Goal: Task Accomplishment & Management: Complete application form

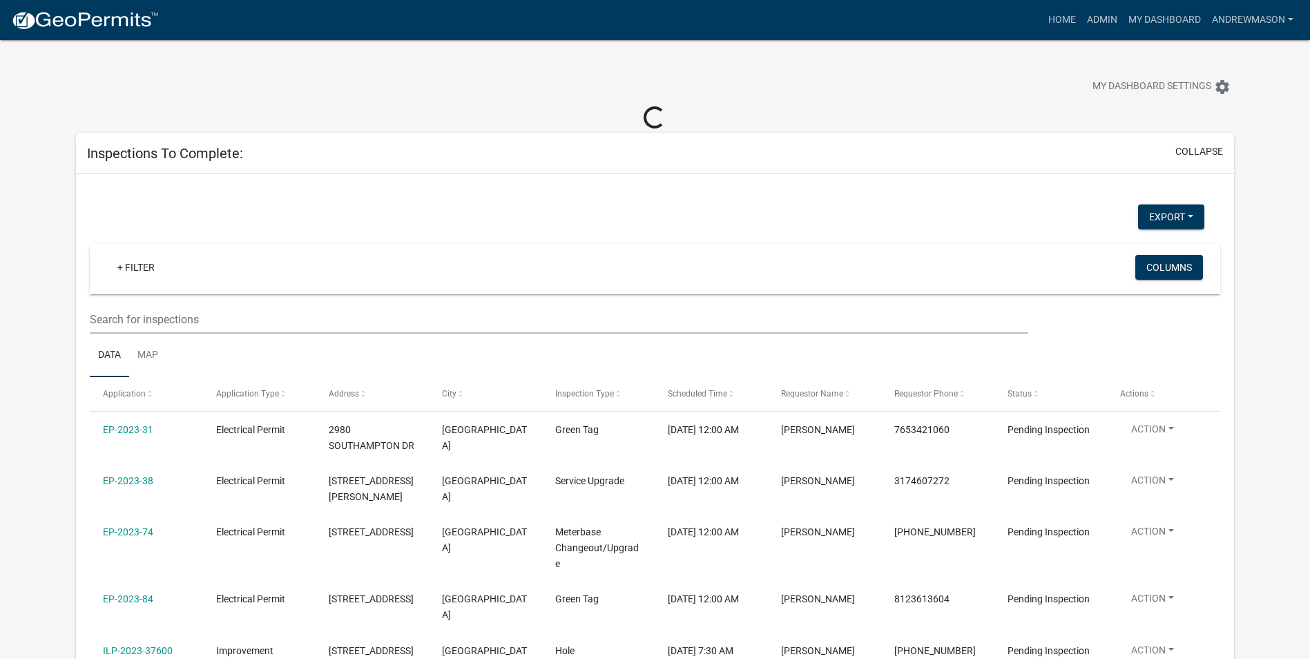
select select "3: 100"
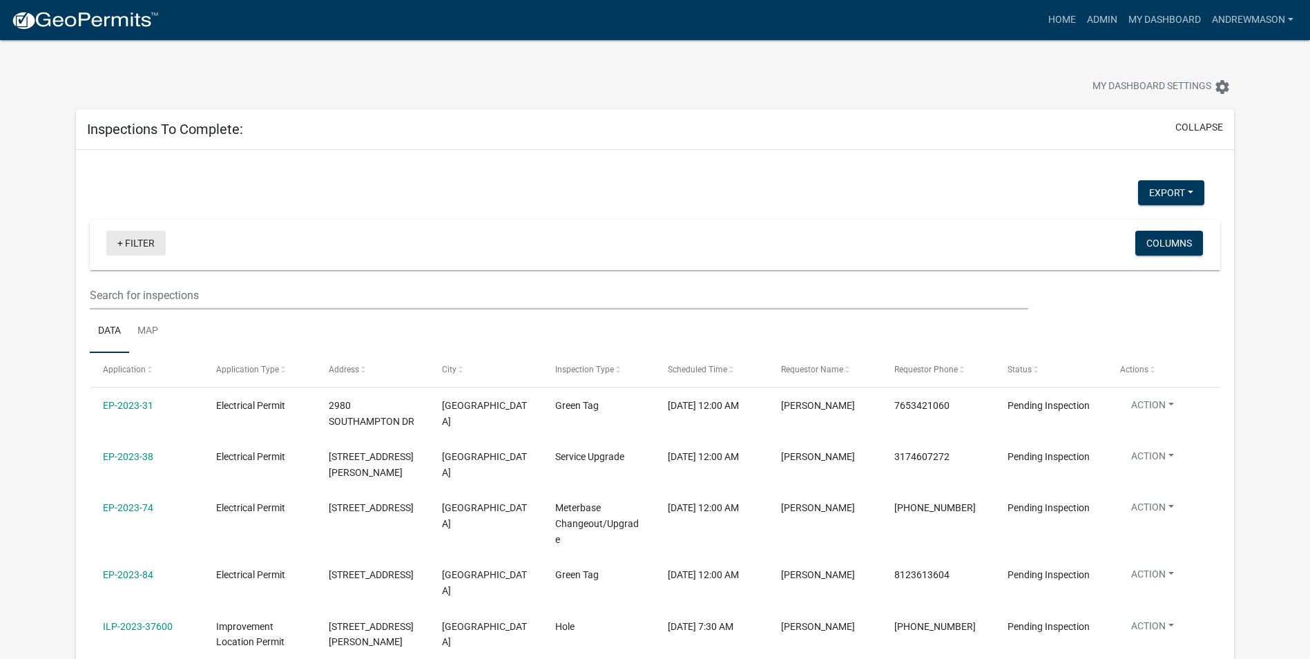
click at [152, 240] on link "+ Filter" at bounding box center [135, 243] width 59 height 25
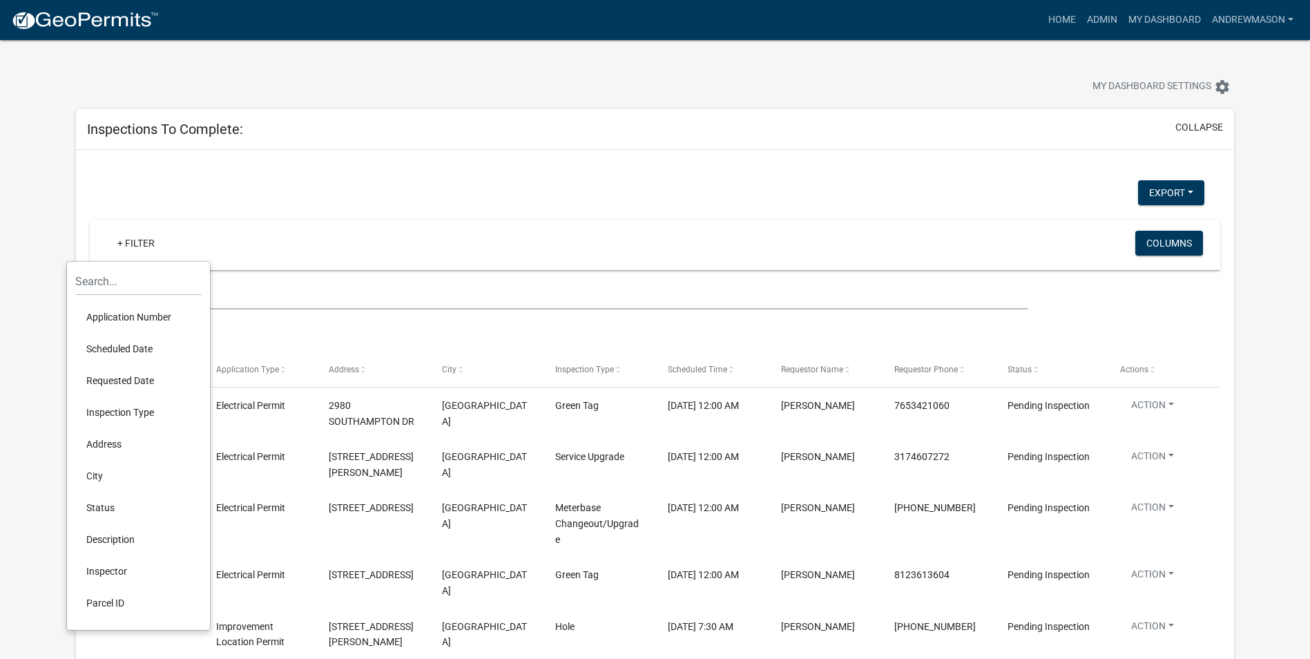
click at [117, 347] on li "Scheduled Date" at bounding box center [138, 349] width 126 height 32
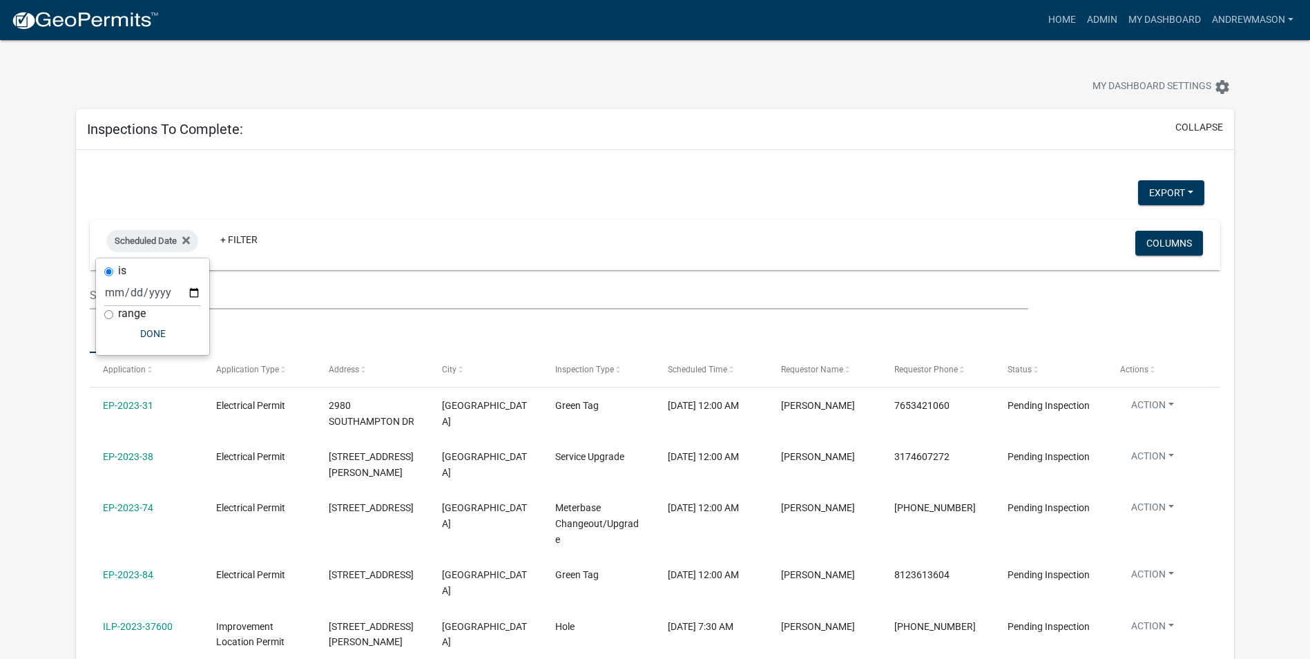
click at [108, 314] on input "range" at bounding box center [108, 314] width 9 height 9
radio input "true"
select select
click at [193, 343] on button "Done" at bounding box center [199, 344] width 138 height 25
click at [278, 241] on icon at bounding box center [275, 240] width 8 height 8
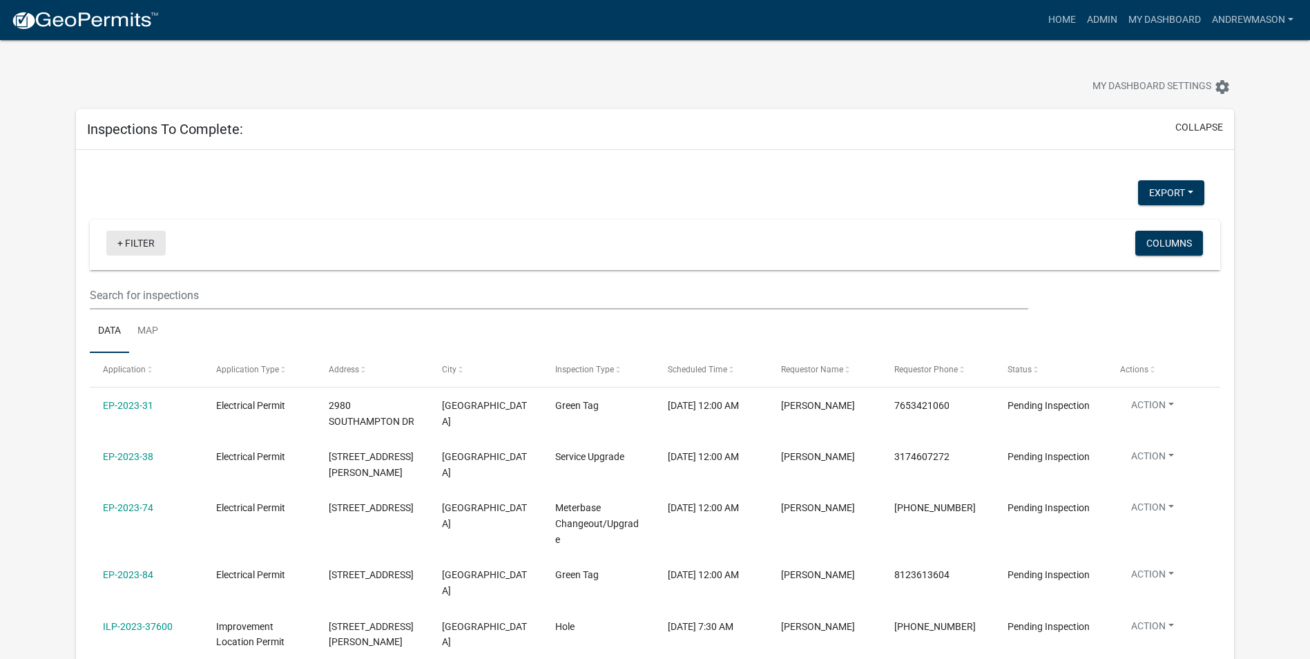
click at [148, 244] on link "+ Filter" at bounding box center [135, 243] width 59 height 25
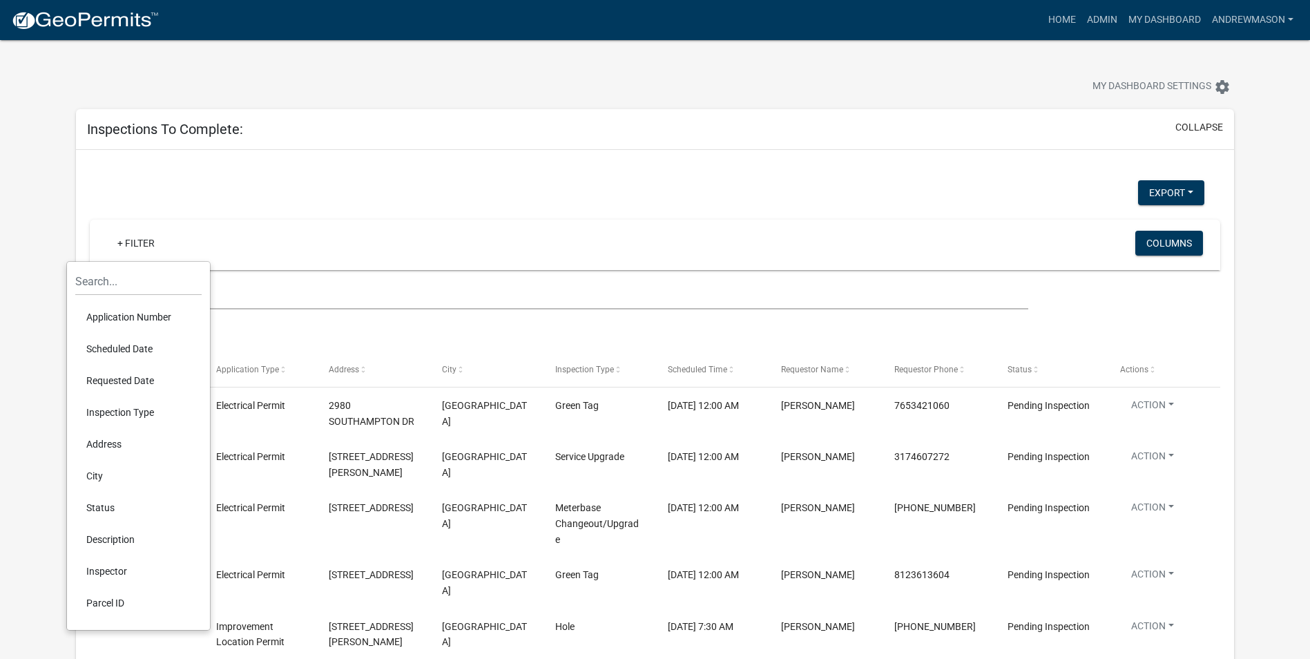
click at [122, 346] on li "Scheduled Date" at bounding box center [138, 349] width 126 height 32
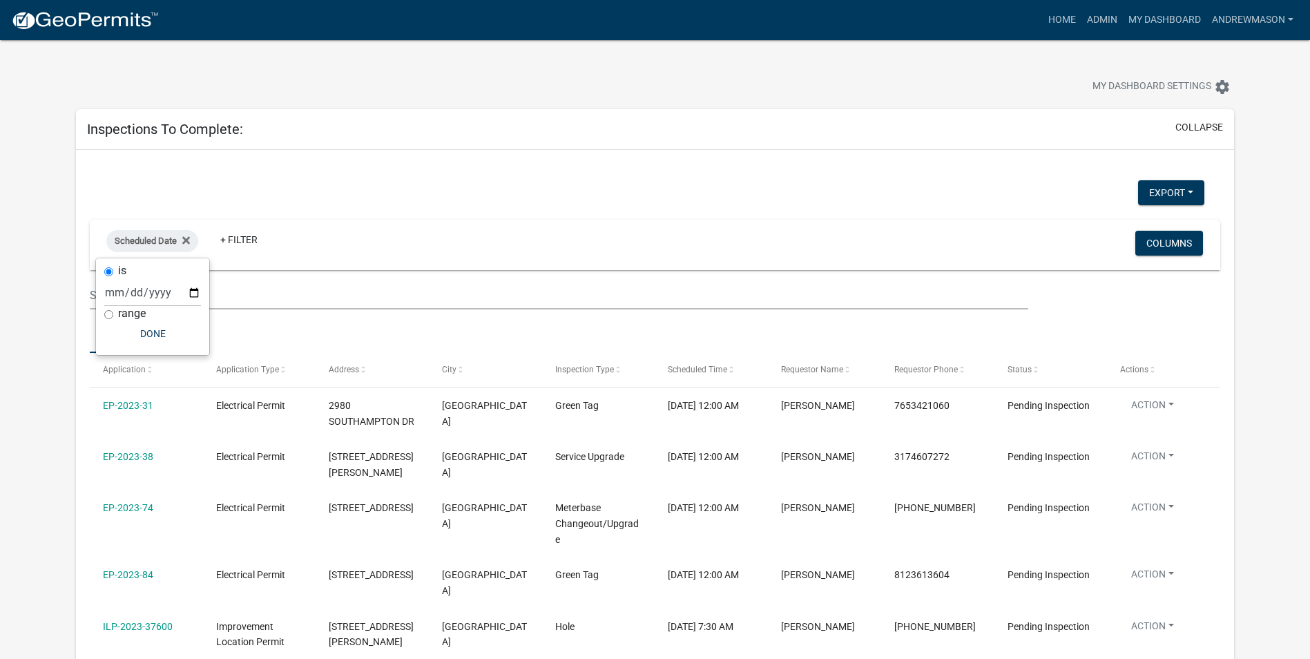
click at [108, 312] on input "range" at bounding box center [108, 314] width 9 height 9
radio input "true"
click at [147, 311] on select "Today Yesterday Current Week Previous Week Current Month Last Month Current Cal…" at bounding box center [199, 307] width 138 height 28
select select "this_1_days"
click at [130, 293] on select "Today Yesterday Current Week Previous Week Current Month Last Month Current Cal…" at bounding box center [199, 307] width 138 height 28
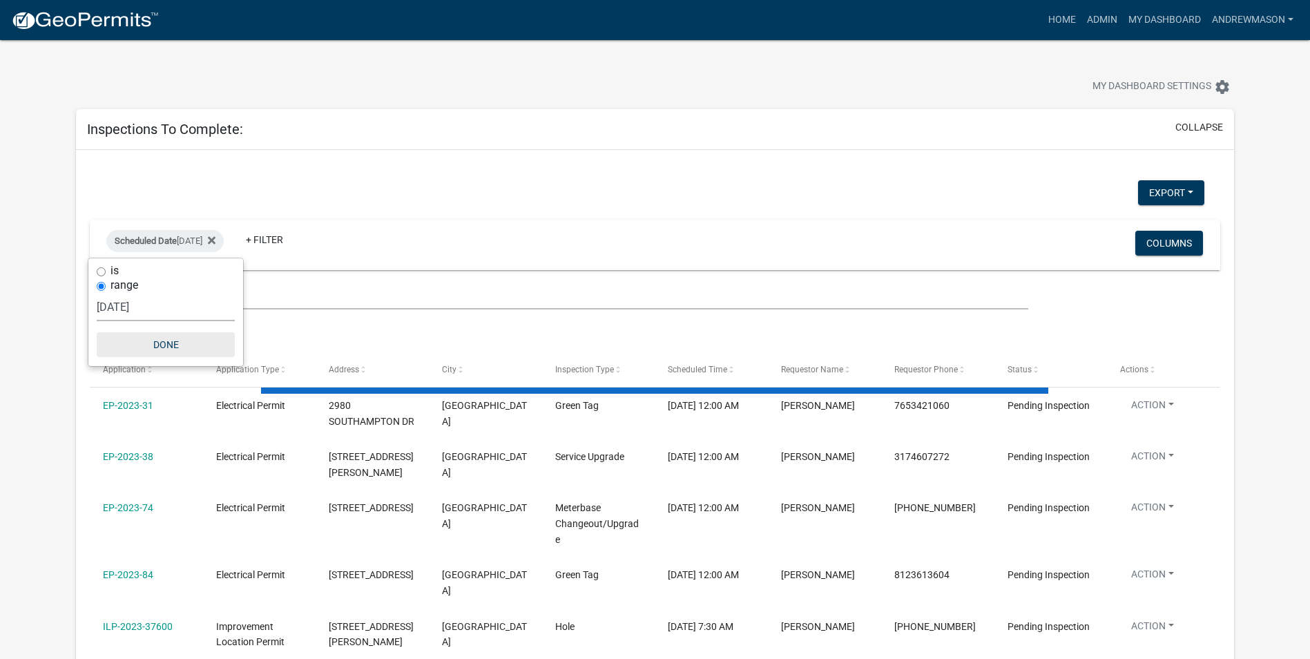
click at [175, 341] on button "Done" at bounding box center [166, 344] width 138 height 25
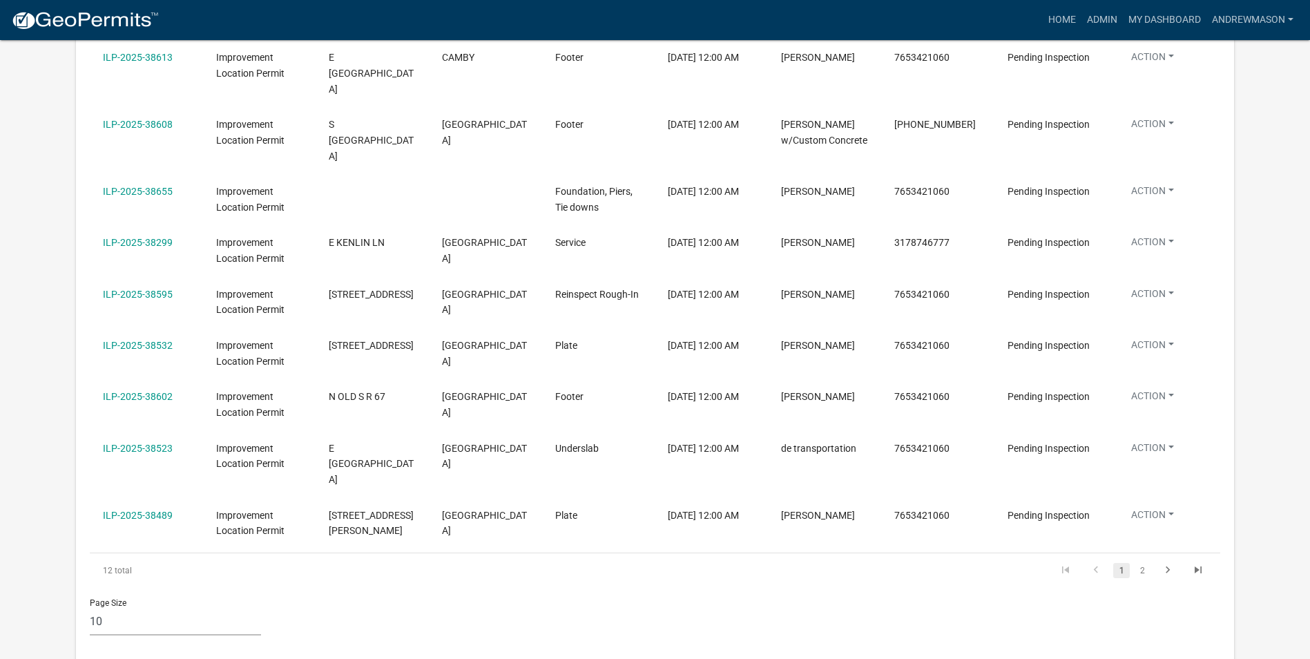
scroll to position [414, 0]
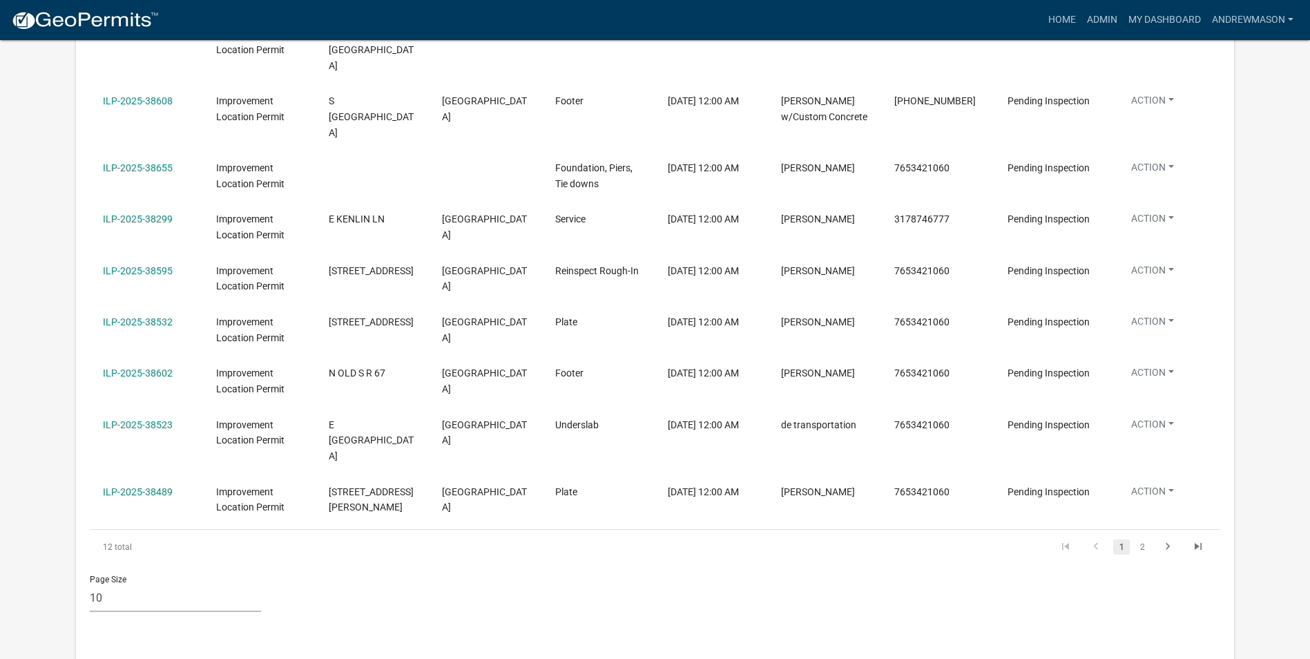
click at [148, 213] on link "ILP-2025-38299" at bounding box center [138, 218] width 70 height 11
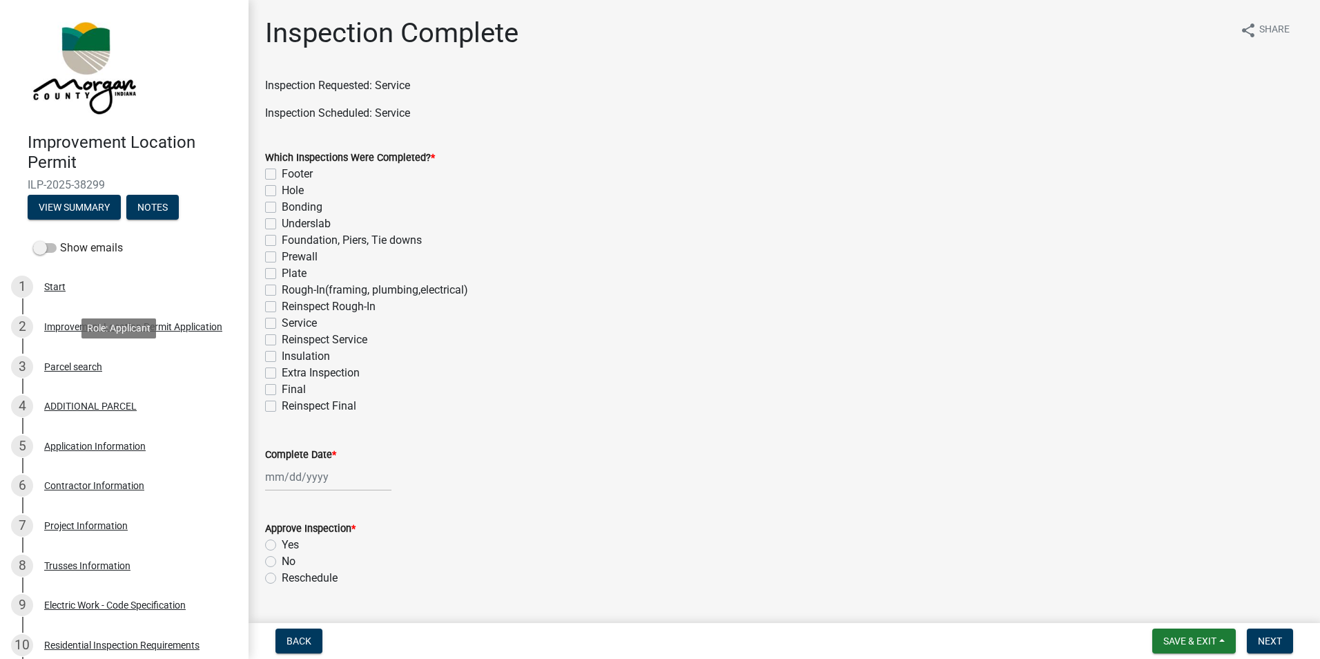
click at [86, 362] on div "Parcel search" at bounding box center [73, 367] width 58 height 10
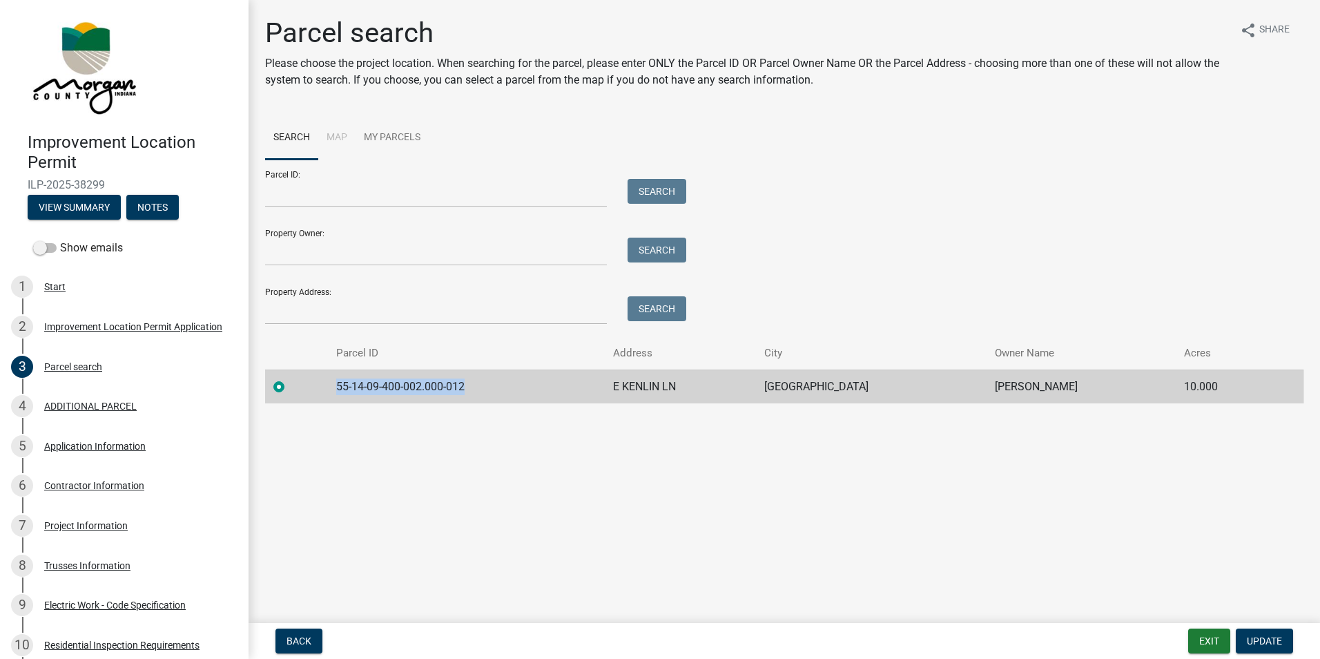
drag, startPoint x: 472, startPoint y: 385, endPoint x: 342, endPoint y: 391, distance: 130.6
click at [342, 391] on td "55-14-09-400-002.000-012" at bounding box center [466, 386] width 276 height 34
copy td "55-14-09-400-002.000-012"
click at [1200, 641] on button "Exit" at bounding box center [1209, 640] width 42 height 25
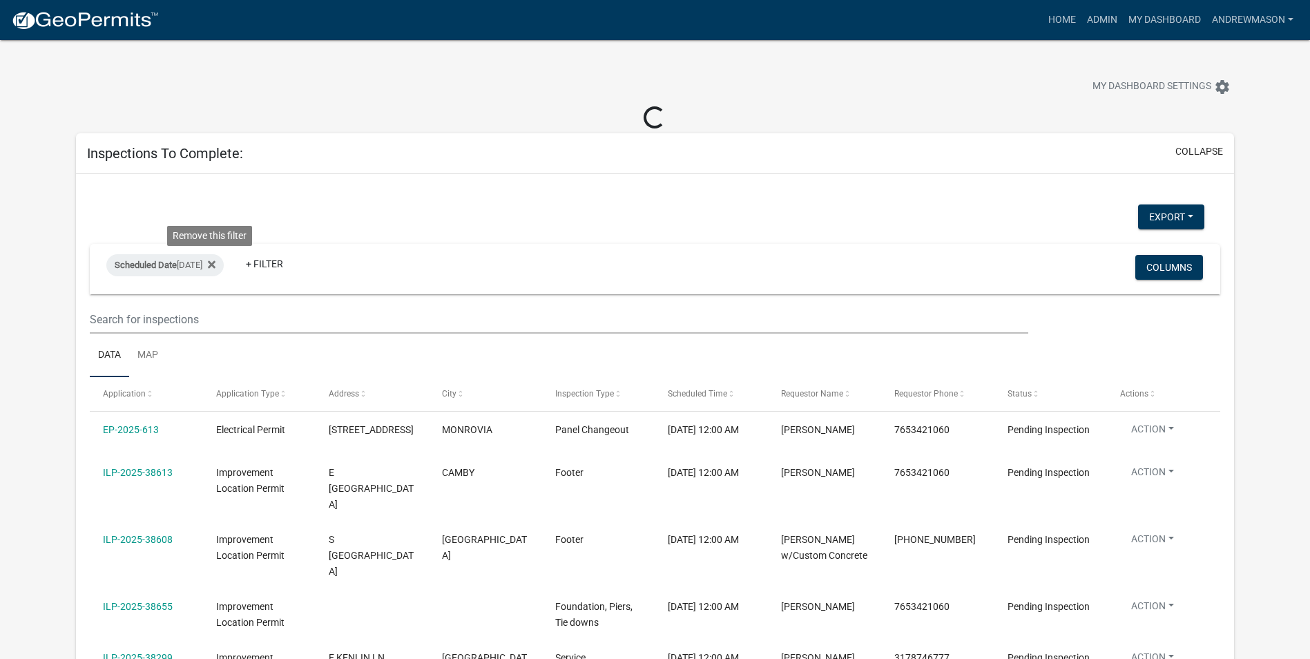
click at [211, 264] on icon at bounding box center [212, 264] width 8 height 8
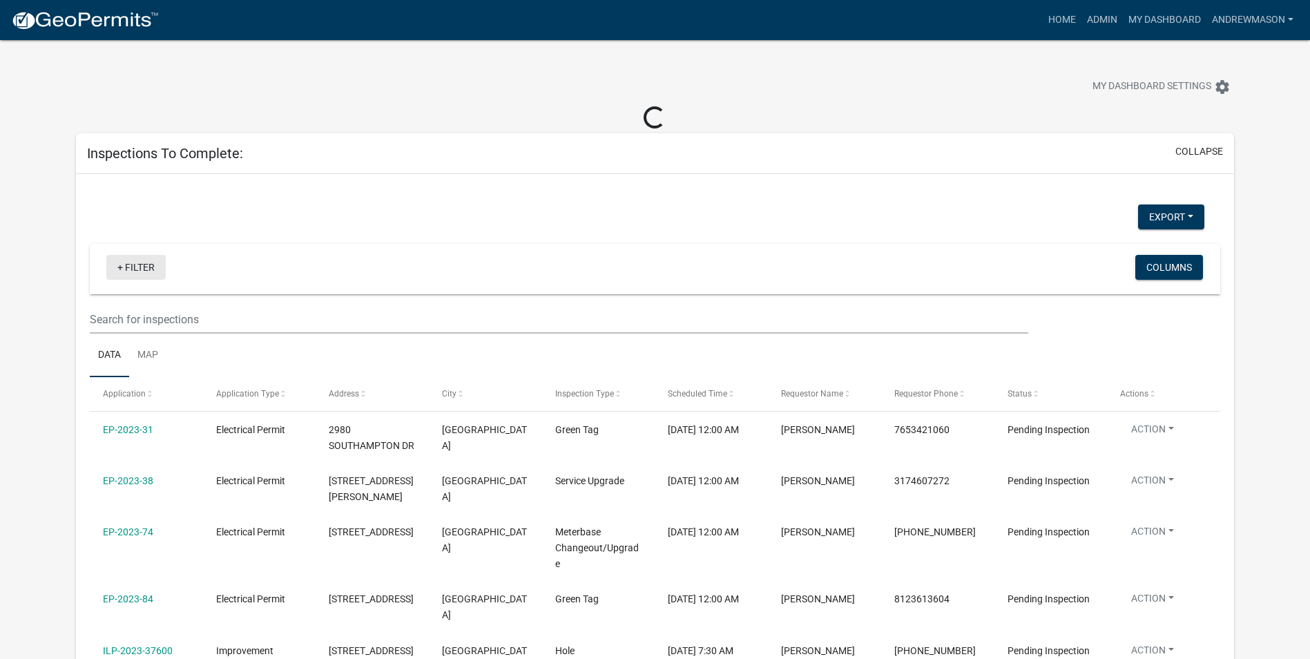
click at [140, 268] on link "+ Filter" at bounding box center [135, 267] width 59 height 25
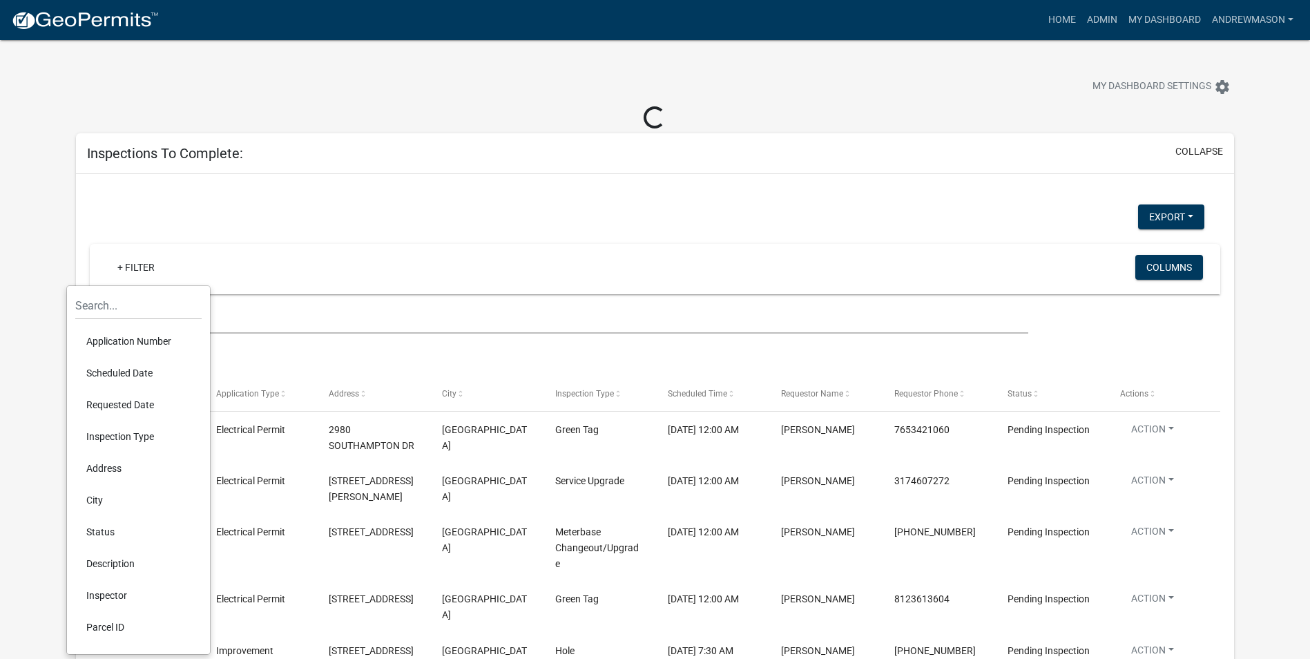
click at [105, 371] on li "Scheduled Date" at bounding box center [138, 373] width 126 height 32
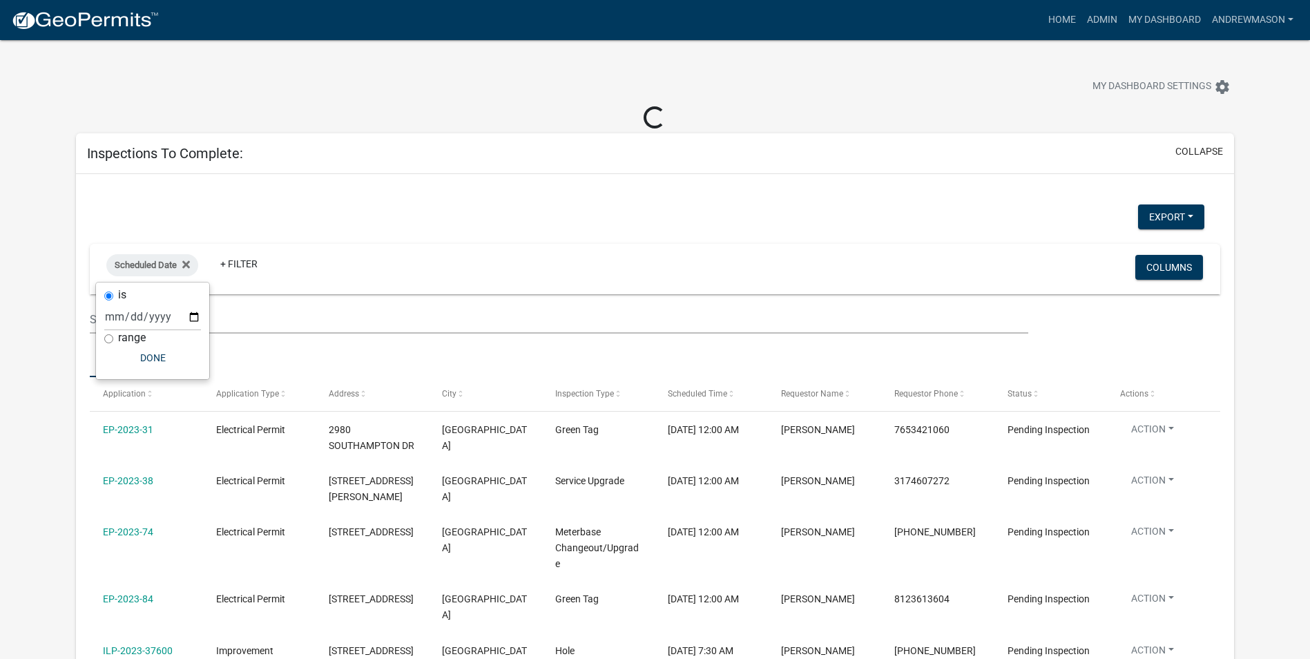
select select "3: 100"
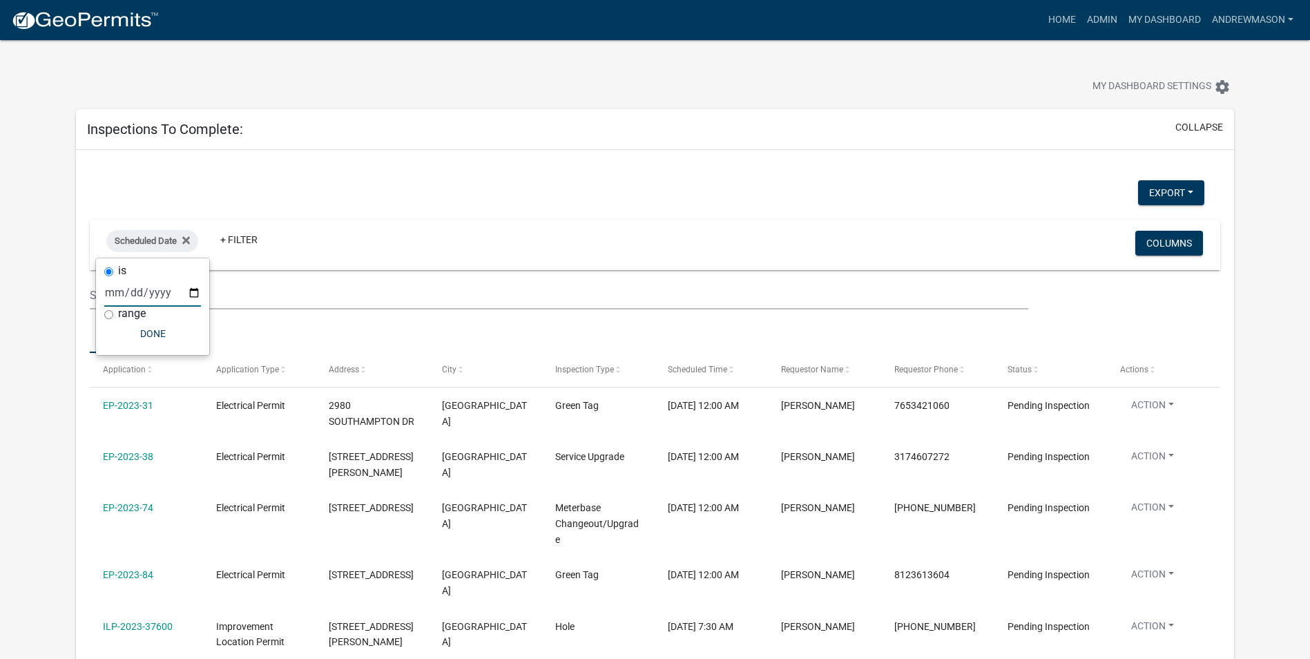
click at [196, 291] on input "date" at bounding box center [152, 292] width 97 height 28
type input "2025-10-07"
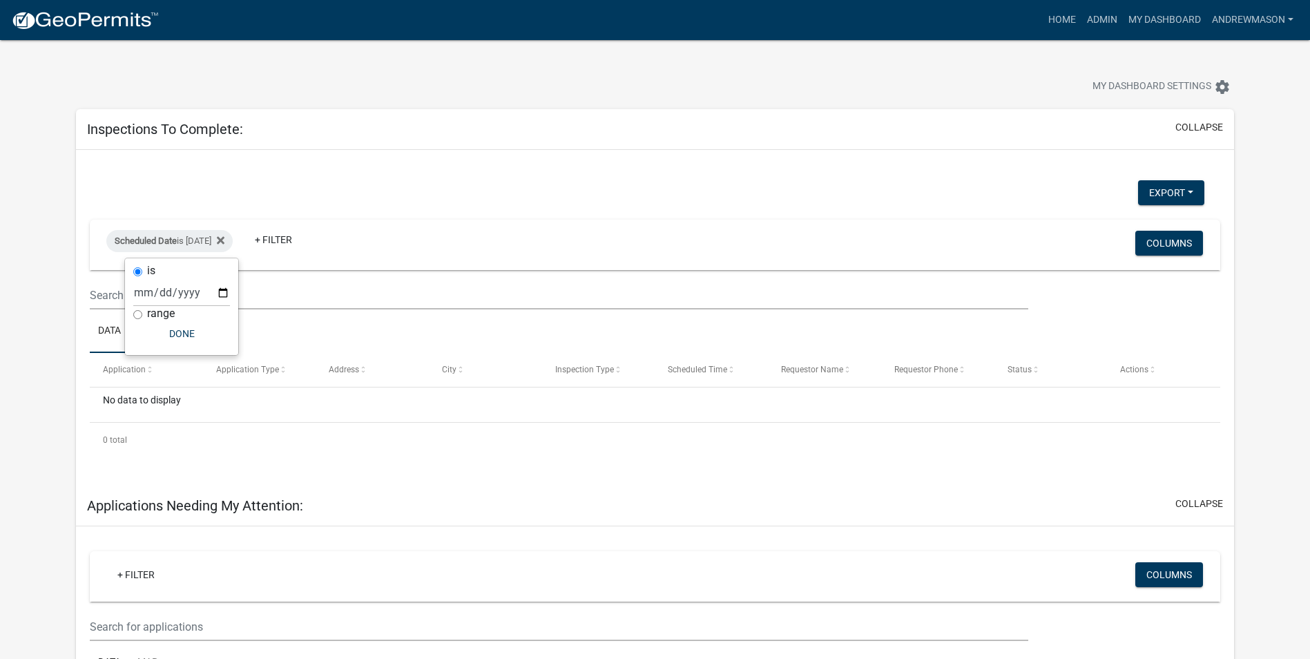
click at [387, 170] on div "Export Excel Format (.xlsx) CSV Format (.csv) Scheduled Date is 10/07/2025 + Fi…" at bounding box center [655, 317] width 1158 height 335
click at [224, 240] on icon at bounding box center [221, 240] width 8 height 8
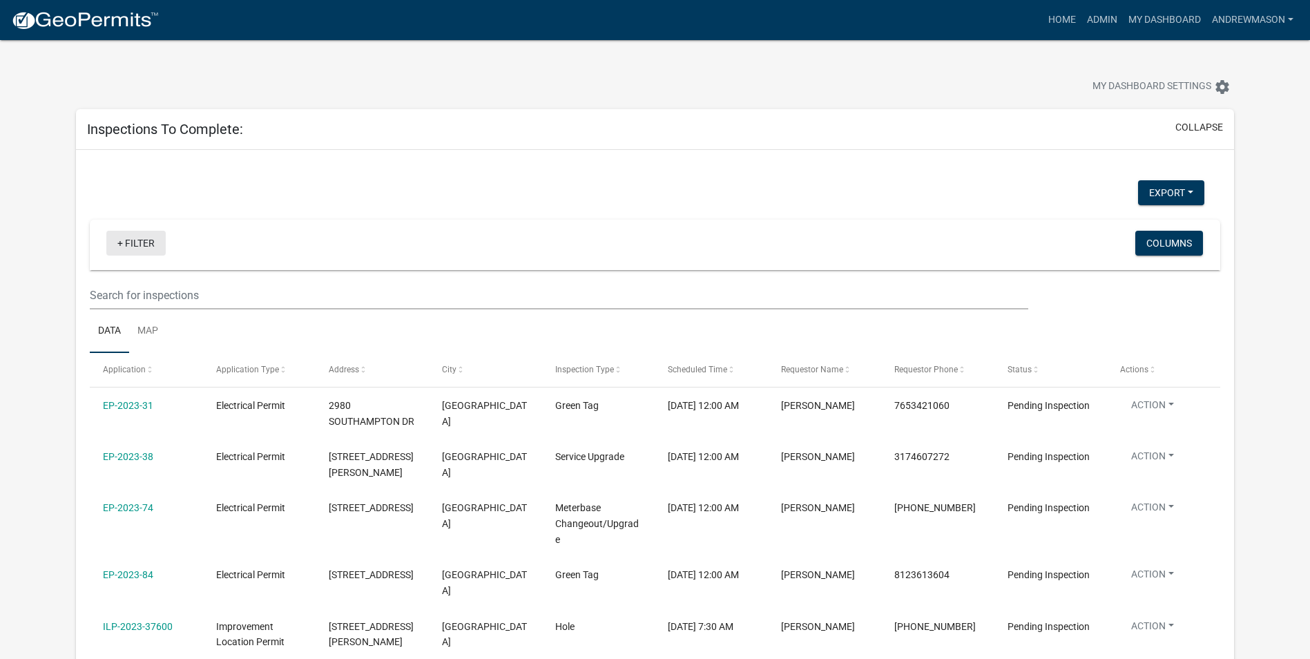
click at [129, 240] on link "+ Filter" at bounding box center [135, 243] width 59 height 25
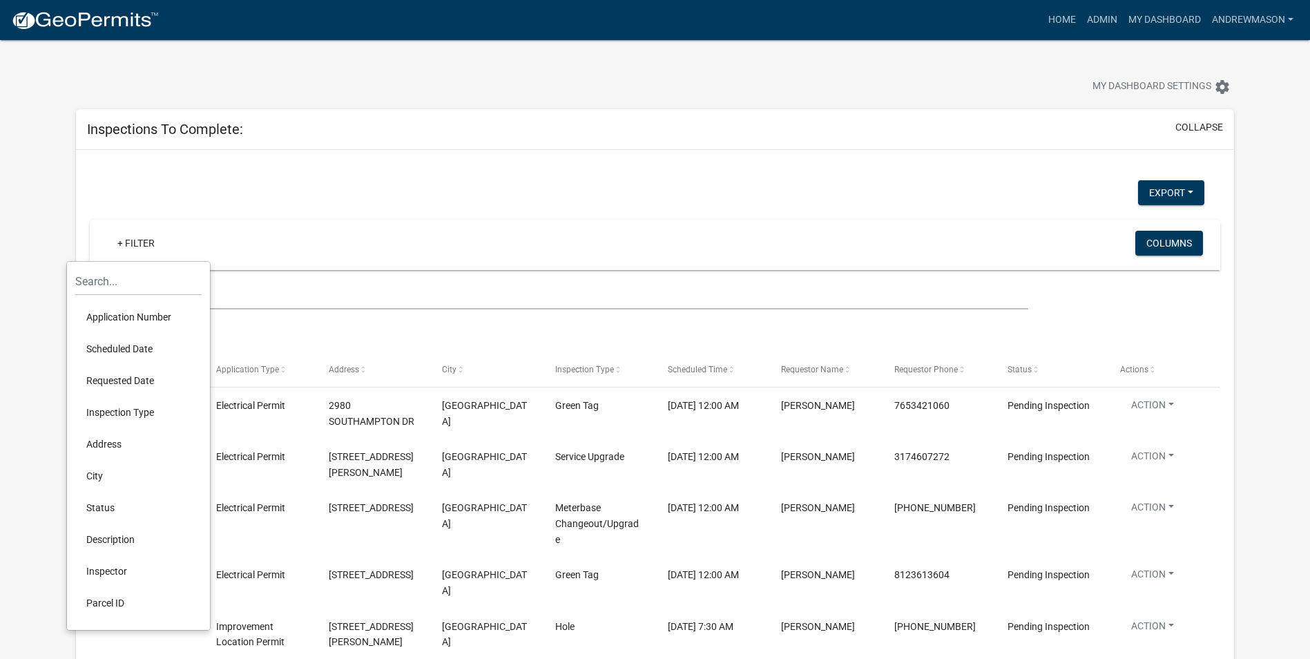
click at [132, 344] on li "Scheduled Date" at bounding box center [138, 349] width 126 height 32
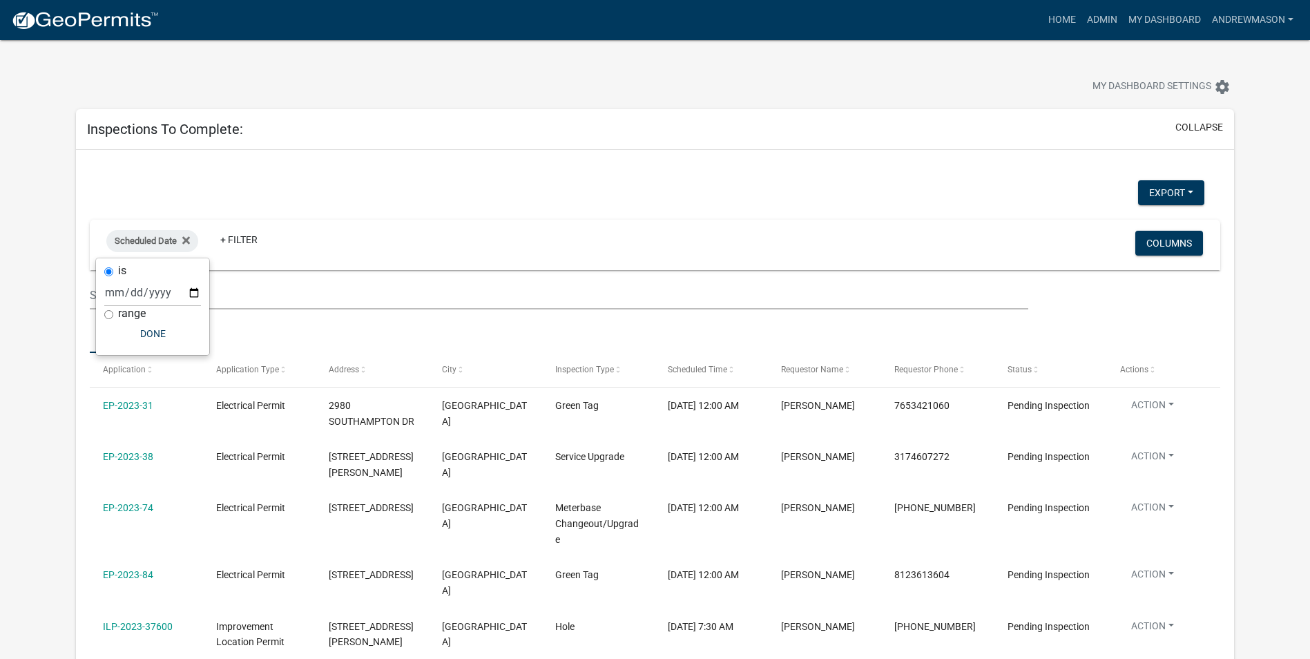
click at [108, 313] on input "range" at bounding box center [108, 314] width 9 height 9
radio input "true"
click at [139, 310] on select "Today Yesterday Current Week Previous Week Current Month Last Month Current Cal…" at bounding box center [199, 307] width 138 height 28
select select "this_1_days"
click at [130, 293] on select "Today Yesterday Current Week Previous Week Current Month Last Month Current Cal…" at bounding box center [199, 307] width 138 height 28
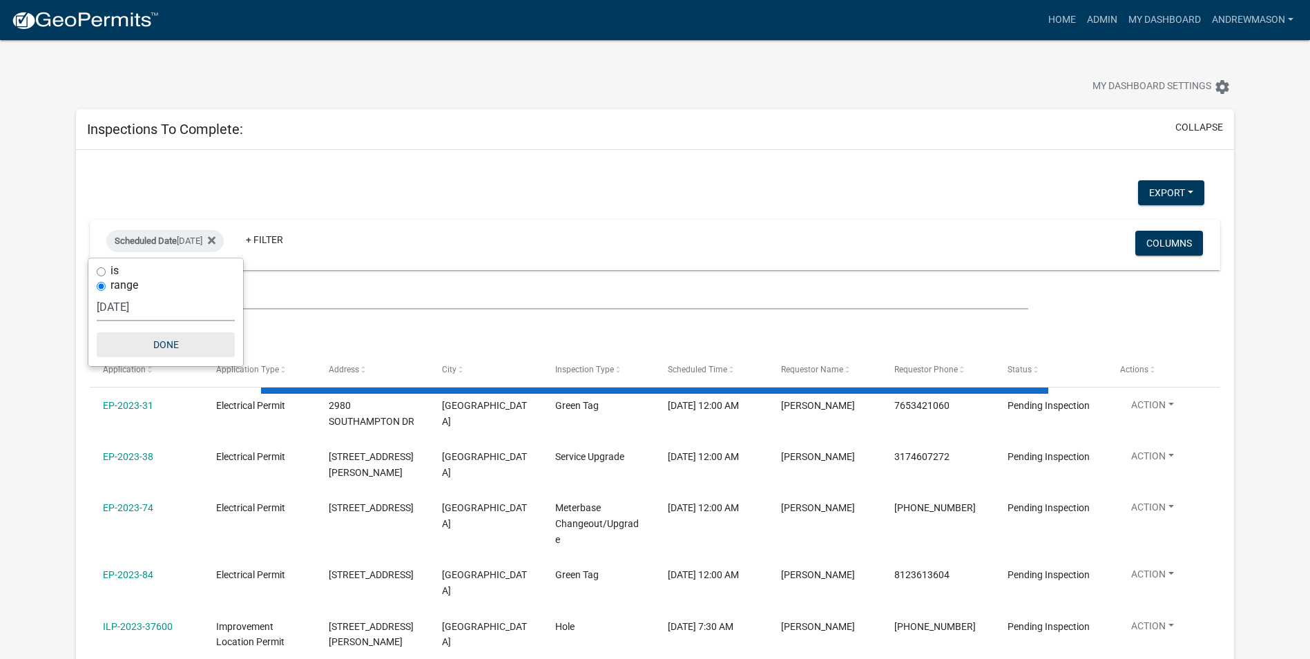
click at [160, 345] on button "Done" at bounding box center [166, 344] width 138 height 25
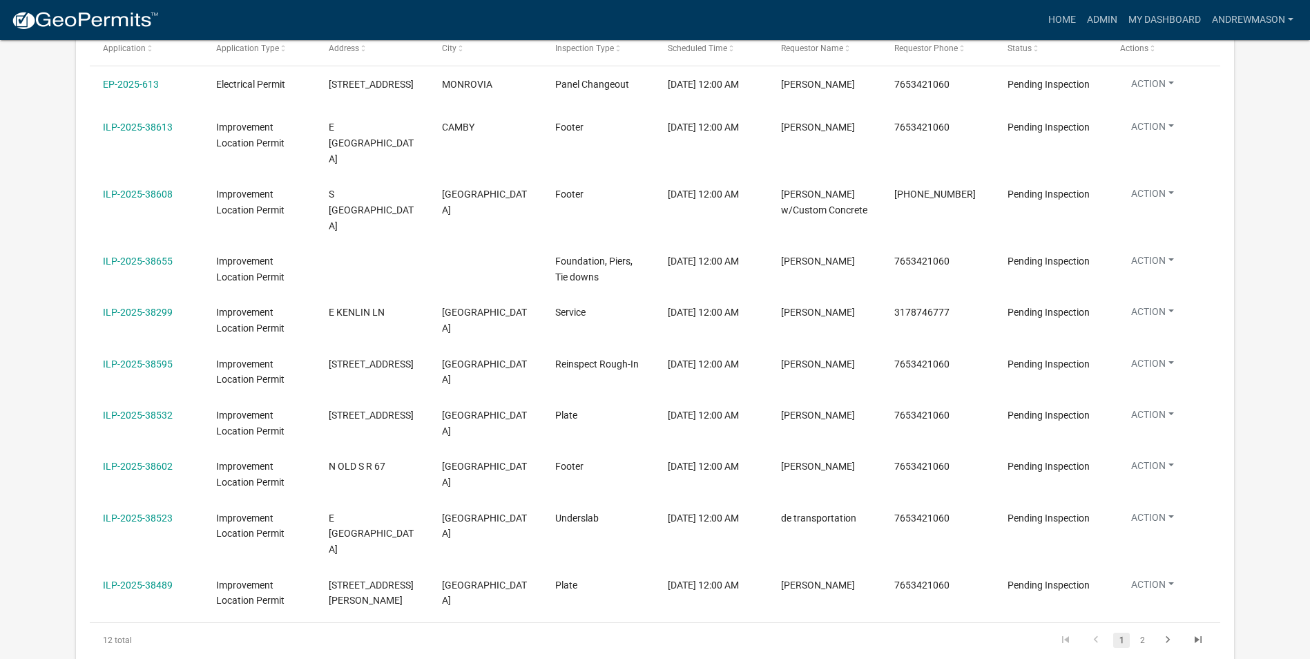
scroll to position [345, 0]
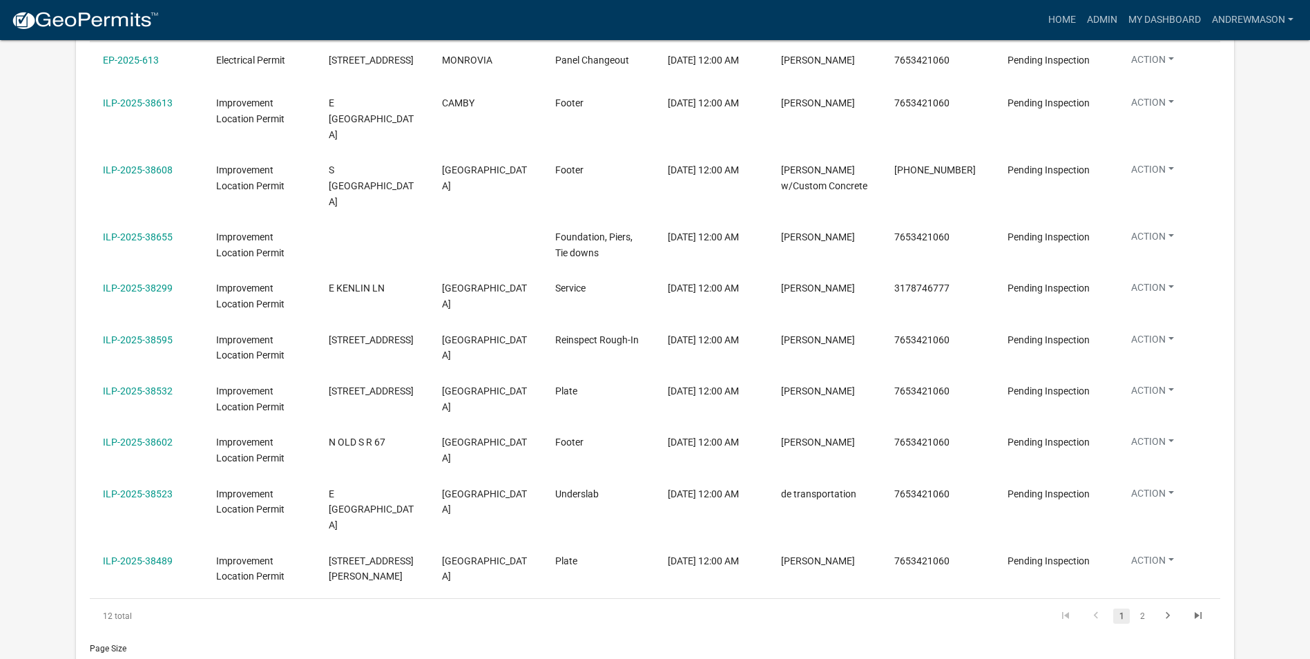
click at [149, 488] on link "ILP-2025-38523" at bounding box center [138, 493] width 70 height 11
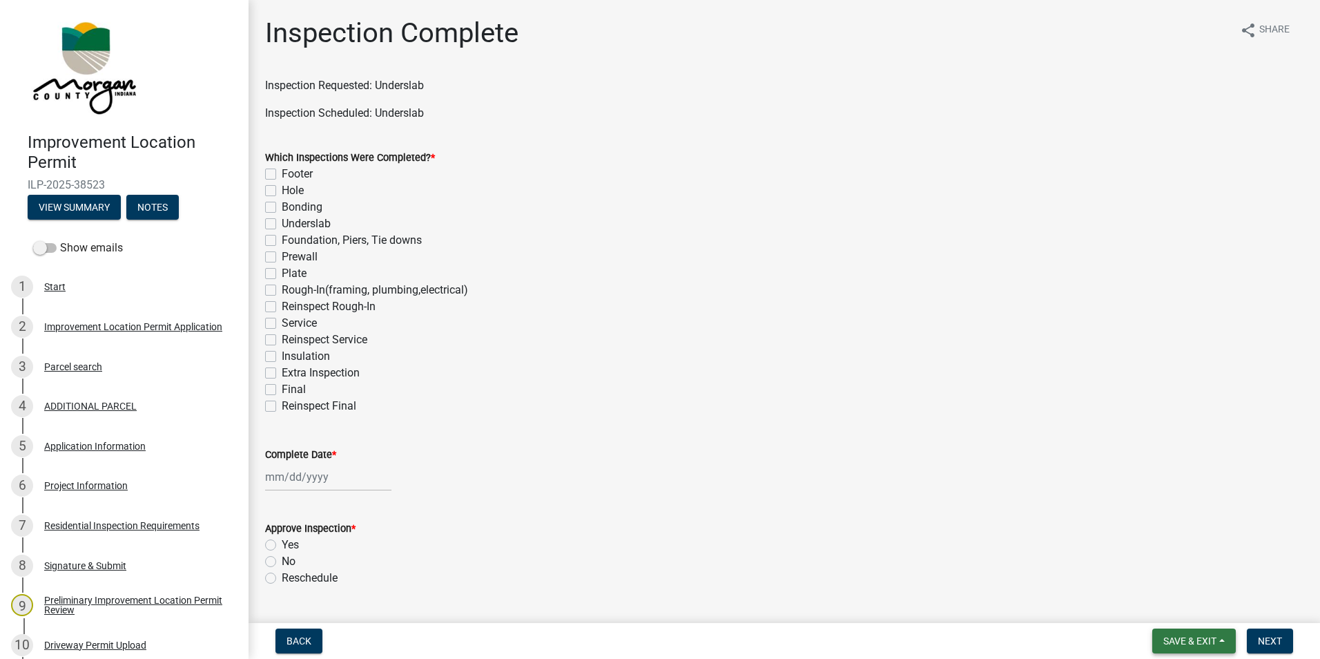
click at [1187, 641] on span "Save & Exit" at bounding box center [1189, 640] width 53 height 11
click at [1165, 607] on button "Save & Exit" at bounding box center [1180, 604] width 110 height 33
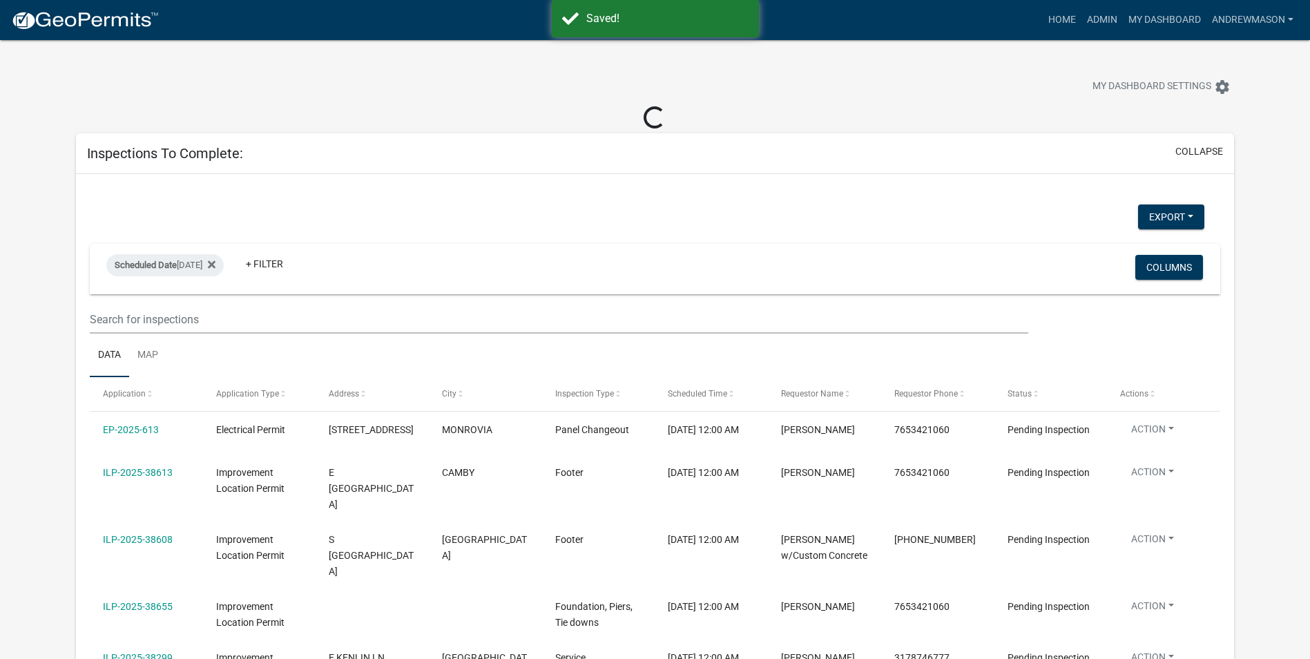
select select "3: 100"
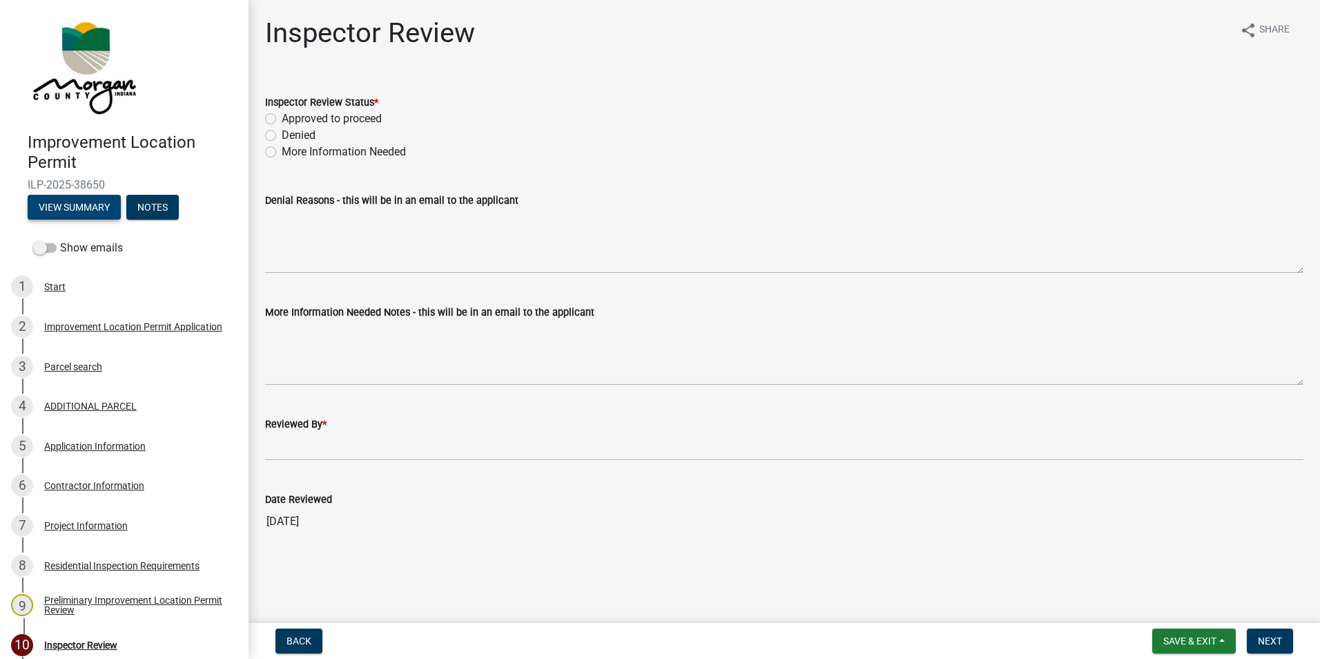
click at [87, 206] on button "View Summary" at bounding box center [74, 207] width 93 height 25
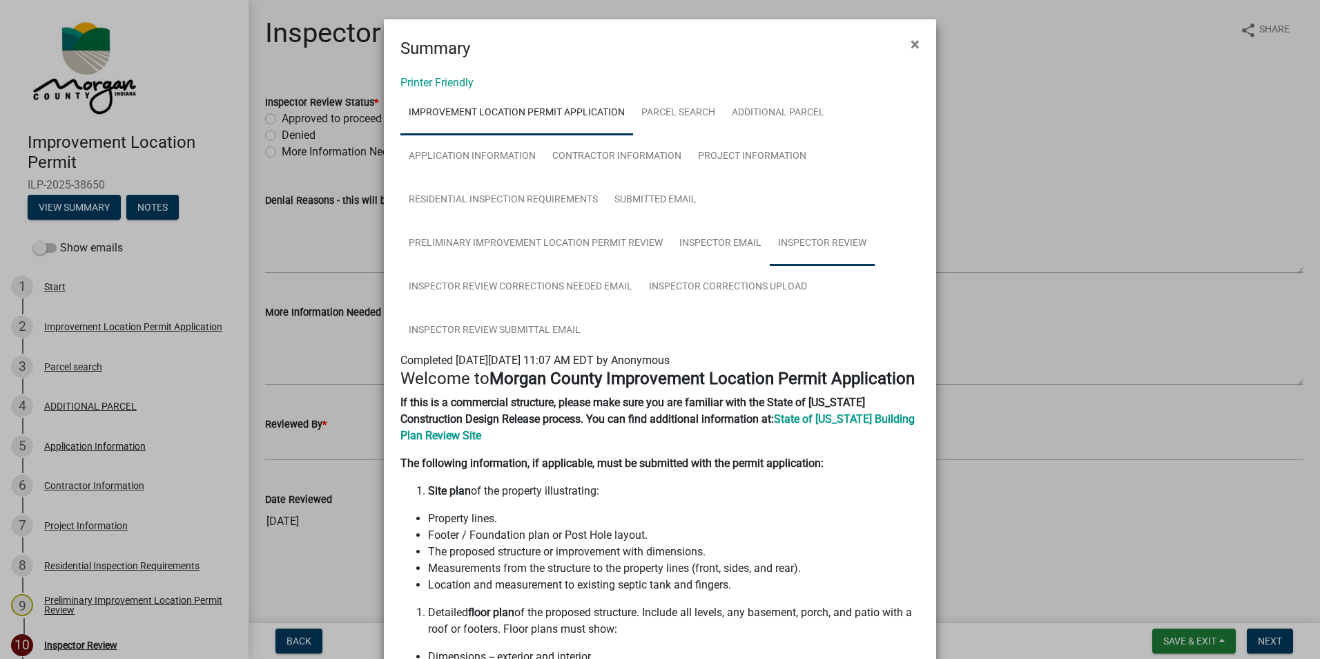
click at [784, 250] on link "Inspector Review" at bounding box center [822, 244] width 105 height 44
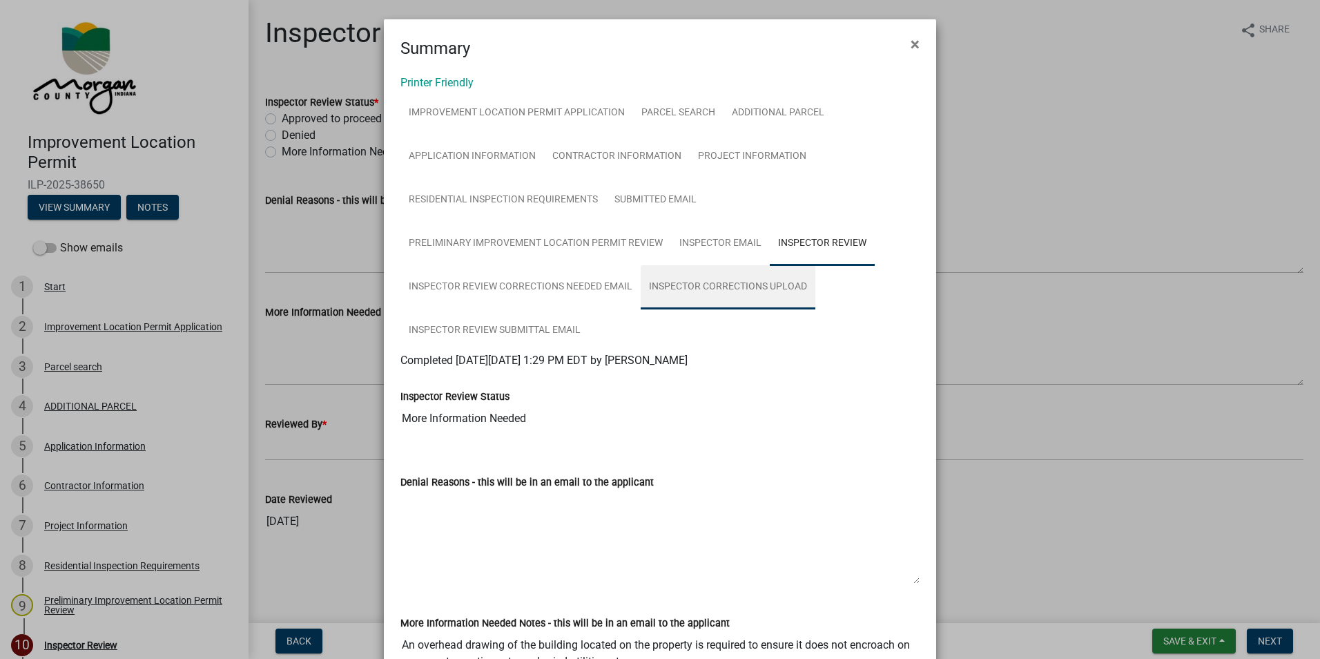
click at [715, 295] on link "Inspector Corrections Upload" at bounding box center [728, 287] width 175 height 44
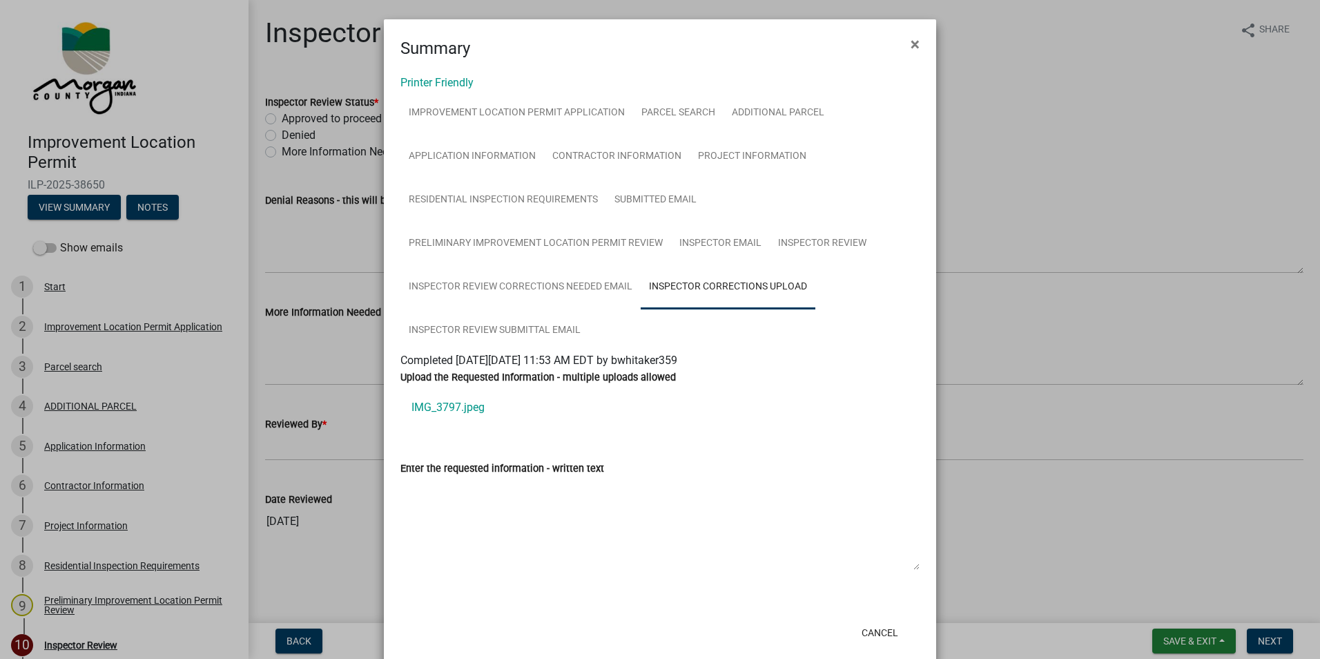
click at [471, 405] on link "IMG_3797.jpeg" at bounding box center [659, 407] width 519 height 33
click at [913, 43] on span "×" at bounding box center [915, 44] width 9 height 19
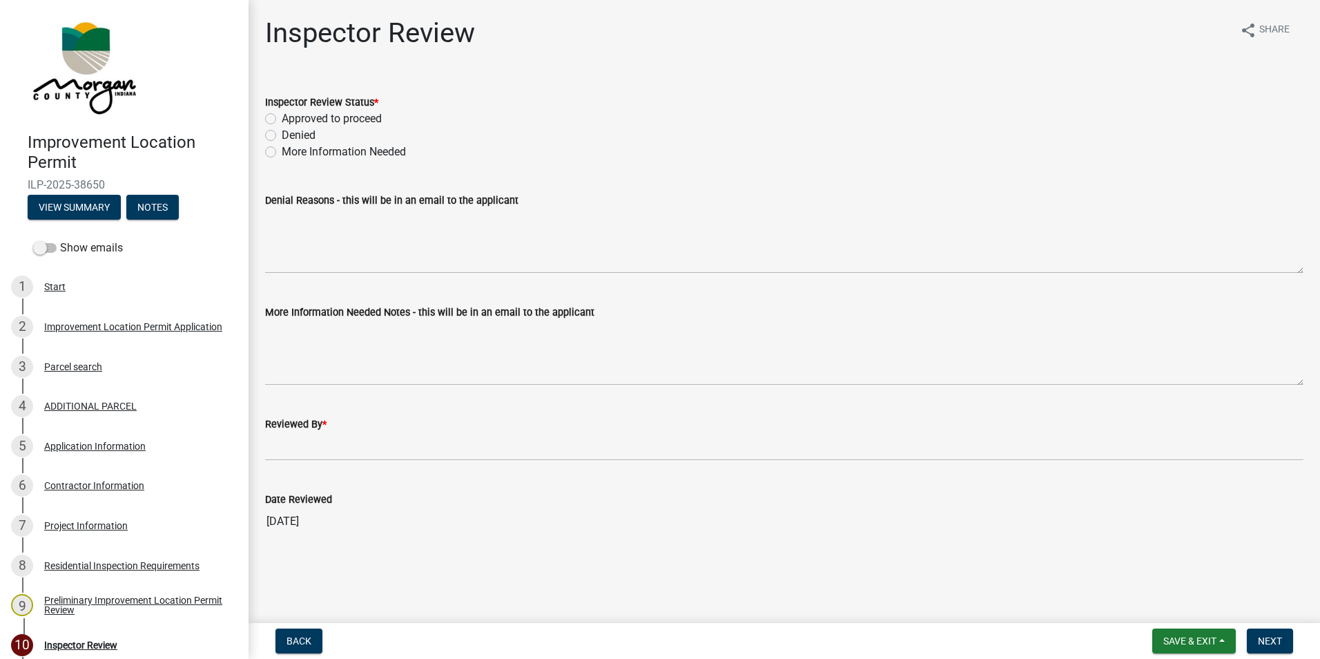
click at [282, 118] on label "Approved to proceed" at bounding box center [332, 118] width 100 height 17
click at [282, 118] on input "Approved to proceed" at bounding box center [286, 114] width 9 height 9
radio input "true"
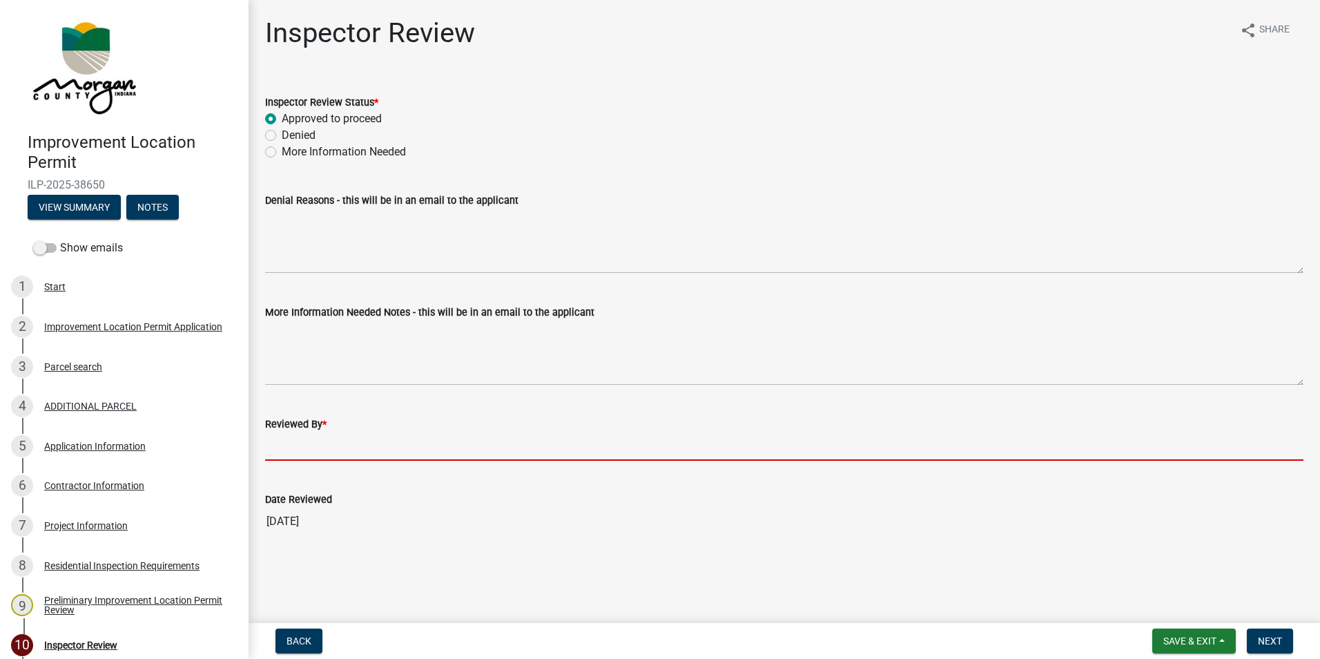
click at [301, 468] on wm-data-entity-input "Reviewed By *" at bounding box center [784, 433] width 1038 height 75
type input "AFM"
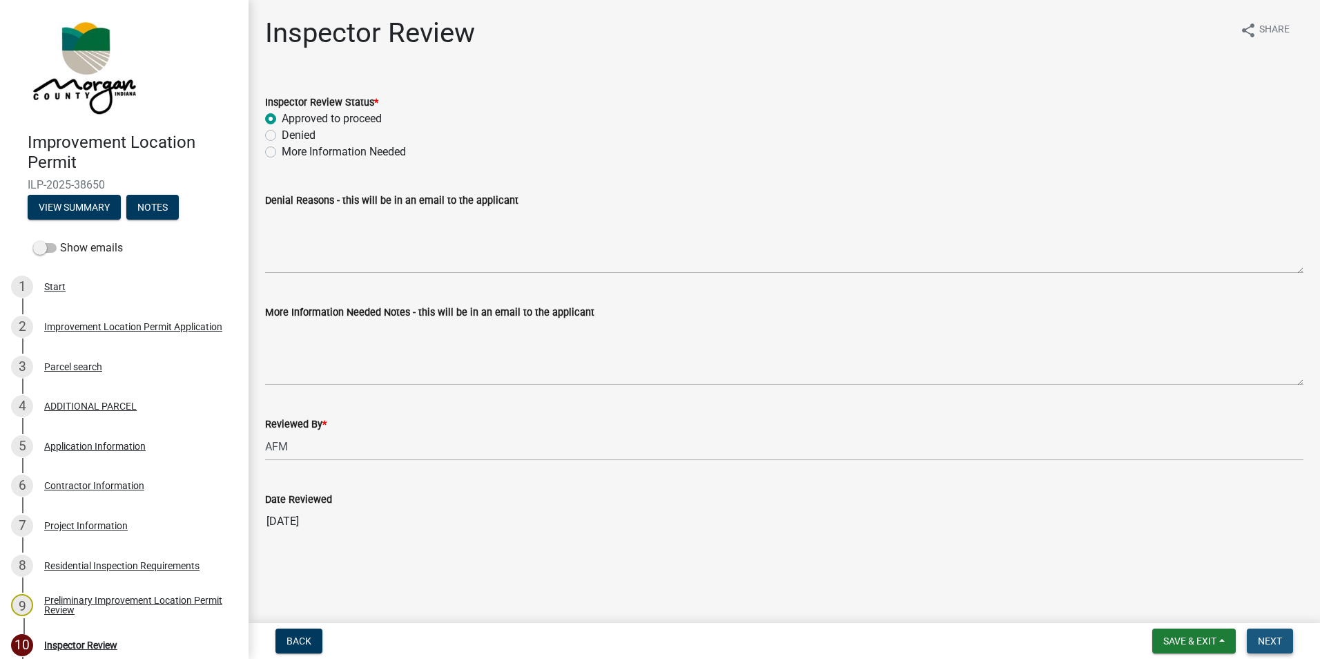
click at [1269, 643] on span "Next" at bounding box center [1270, 640] width 24 height 11
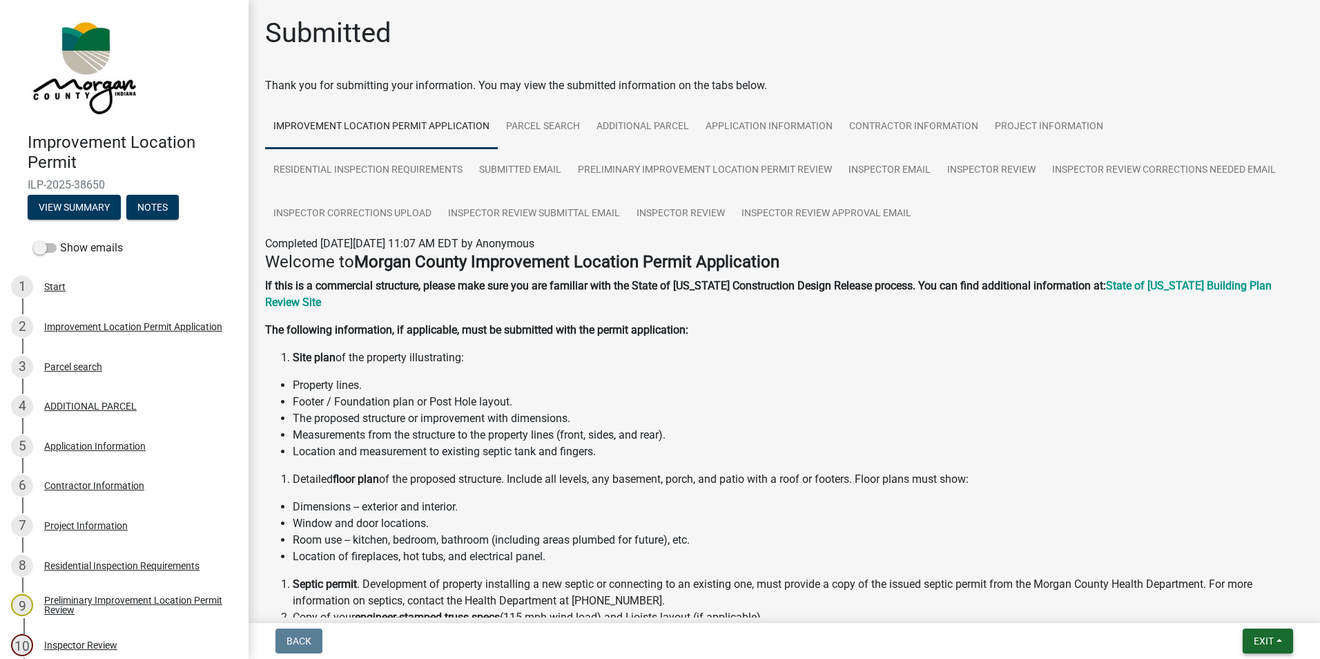
click at [1268, 643] on span "Exit" at bounding box center [1264, 640] width 20 height 11
click at [1271, 602] on button "Save & Exit" at bounding box center [1238, 604] width 110 height 33
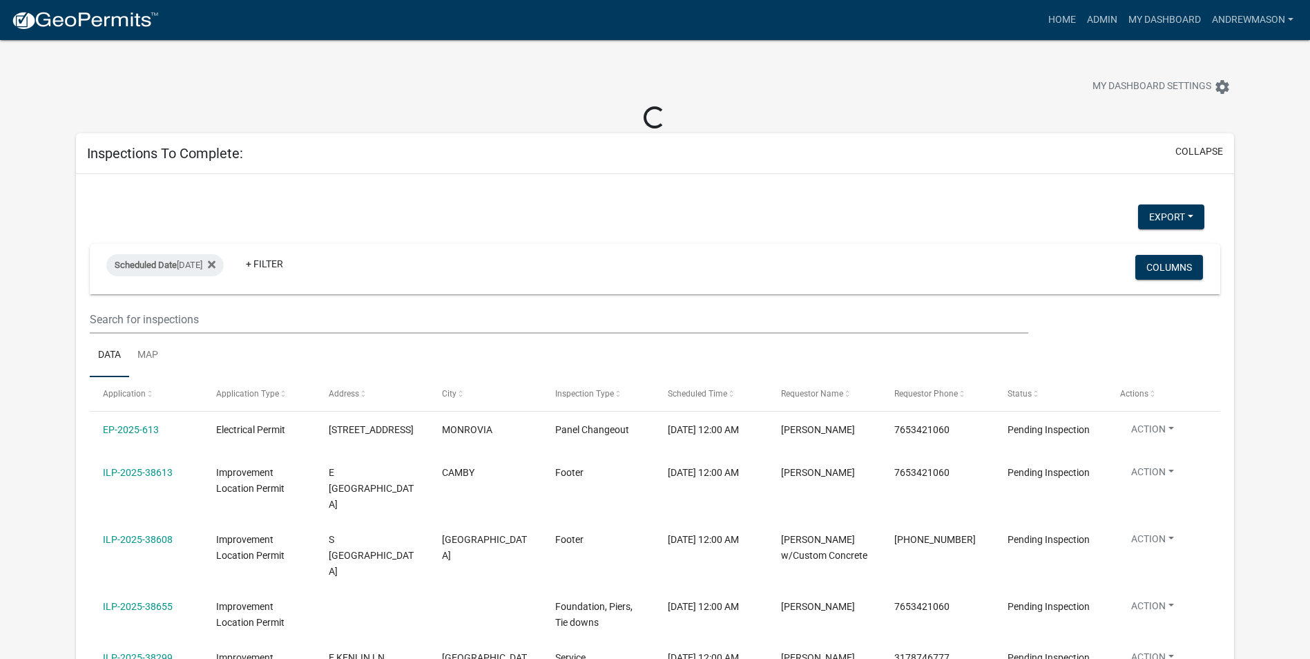
select select "3: 100"
